Goal: Task Accomplishment & Management: Complete application form

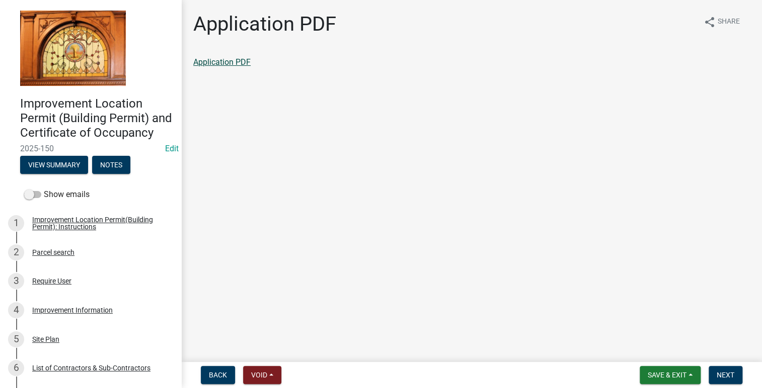
click at [224, 65] on link "Application PDF" at bounding box center [221, 62] width 57 height 10
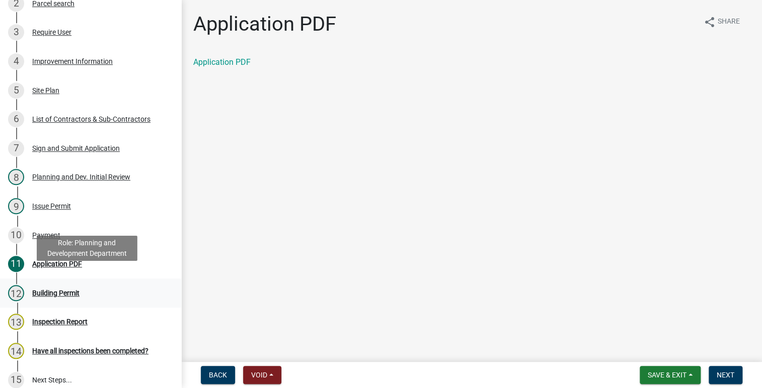
scroll to position [252, 0]
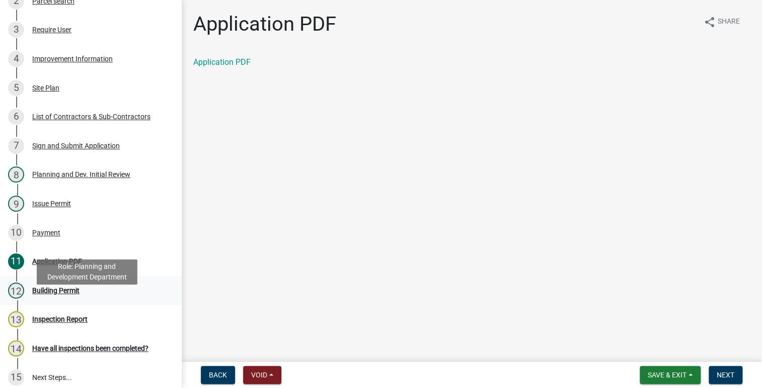
click at [64, 294] on div "Building Permit" at bounding box center [55, 290] width 47 height 7
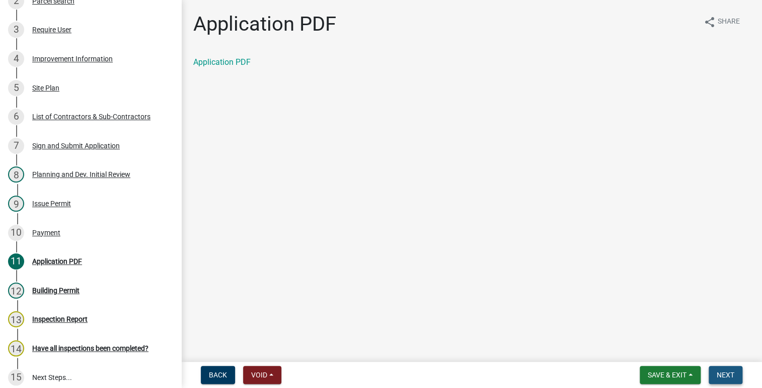
click at [725, 371] on span "Next" at bounding box center [725, 375] width 18 height 8
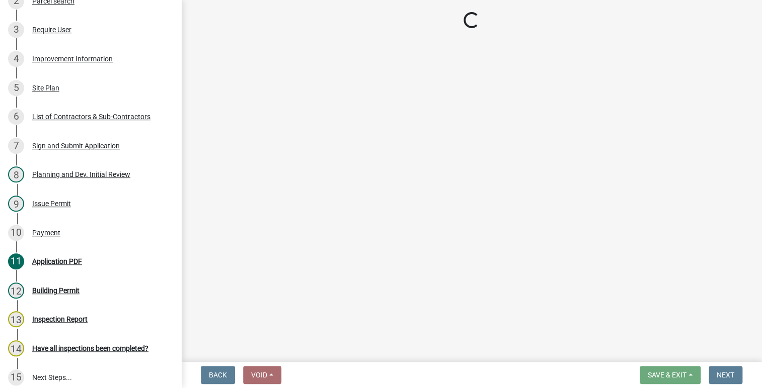
select select "62bb873c-c571-4454-ac8a-8c216551e2a3"
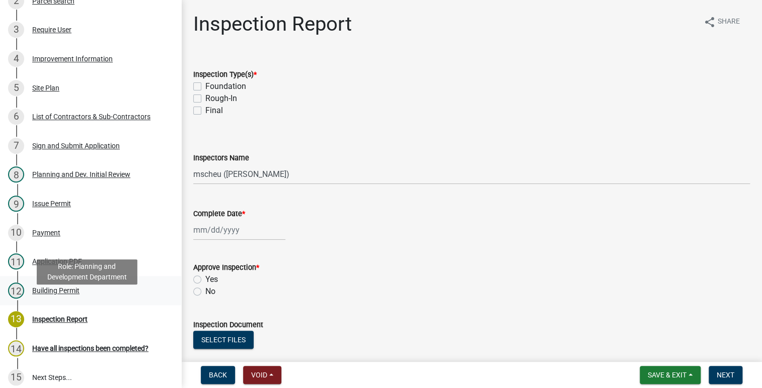
click at [80, 299] on div "12 Building Permit" at bounding box center [86, 291] width 157 height 16
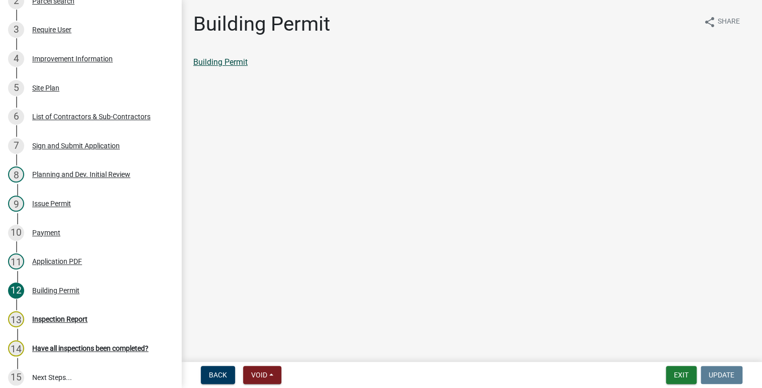
click at [232, 59] on link "Building Permit" at bounding box center [220, 62] width 54 height 10
click at [78, 96] on div "5 Site Plan" at bounding box center [86, 88] width 157 height 16
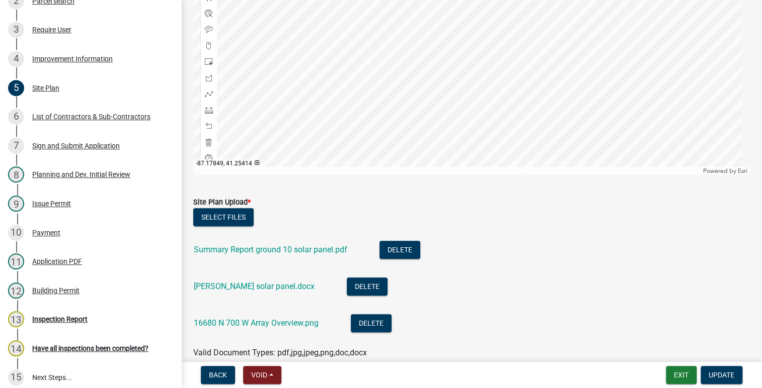
scroll to position [238, 0]
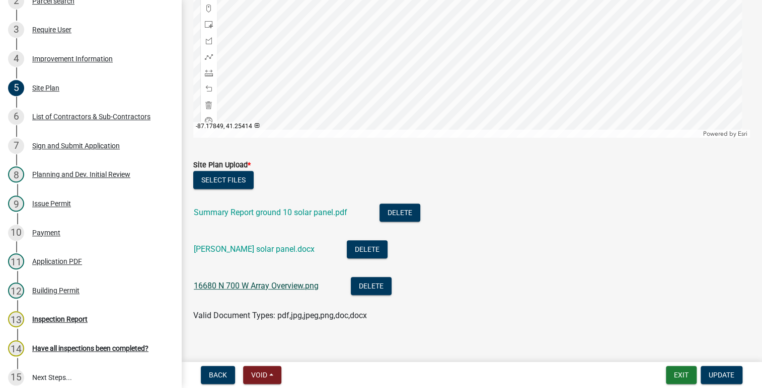
click at [236, 281] on link "16680 N 700 W Array Overview.png" at bounding box center [256, 286] width 125 height 10
click at [685, 374] on button "Exit" at bounding box center [681, 375] width 31 height 18
